Goal: Information Seeking & Learning: Check status

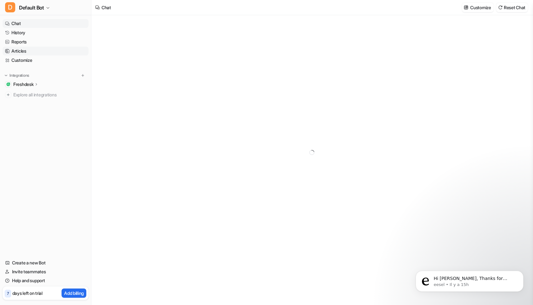
type textarea "**********"
click at [28, 34] on link "History" at bounding box center [46, 32] width 86 height 9
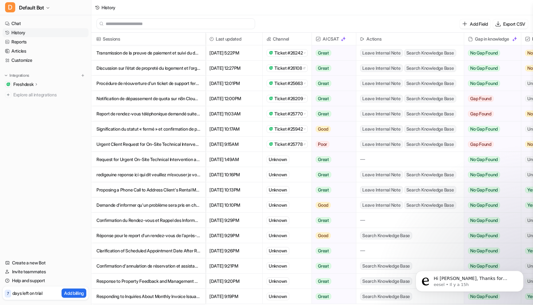
click at [164, 195] on p "Proposing a Phone Call to Address Client's Rental Management Concerns" at bounding box center [148, 189] width 104 height 15
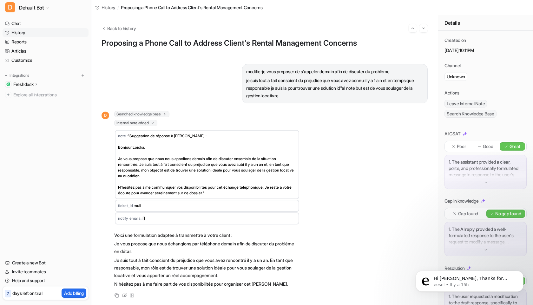
scroll to position [357, 0]
